Goal: Task Accomplishment & Management: Manage account settings

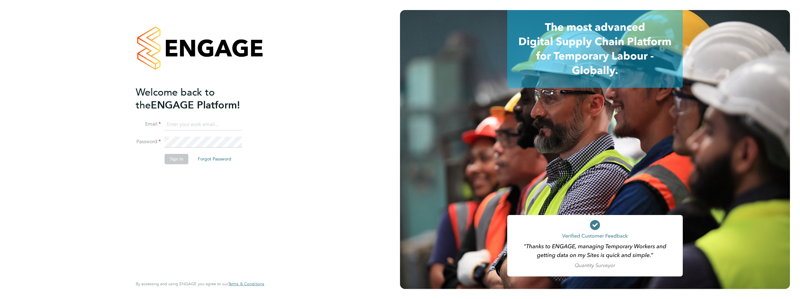
type input "ryan.gordon@pinpointaccuracy.co.uk"
drag, startPoint x: 283, startPoint y: 104, endPoint x: 395, endPoint y: 62, distance: 119.4
click at [283, 104] on div "Welcome back to the ENGAGE Platform! Email ryan.gordon@pinpointaccuracy.co.uk P…" at bounding box center [200, 149] width 400 height 299
